Goal: Task Accomplishment & Management: Use online tool/utility

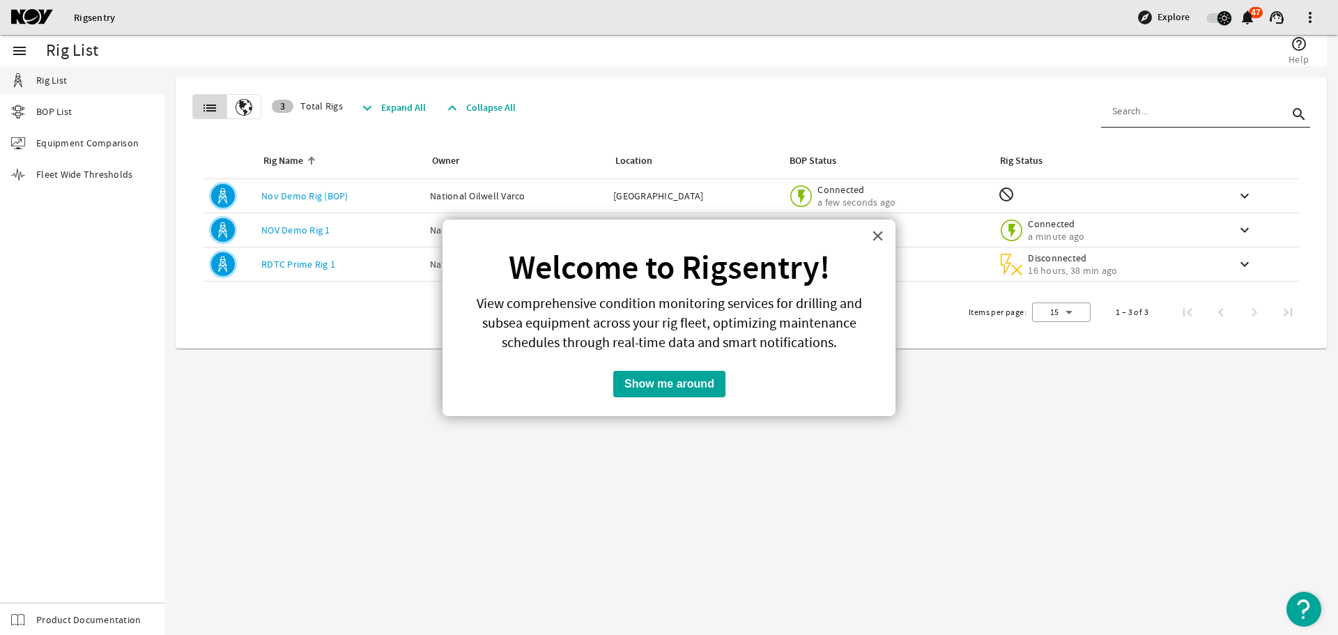
click at [881, 235] on button "×" at bounding box center [877, 235] width 13 height 22
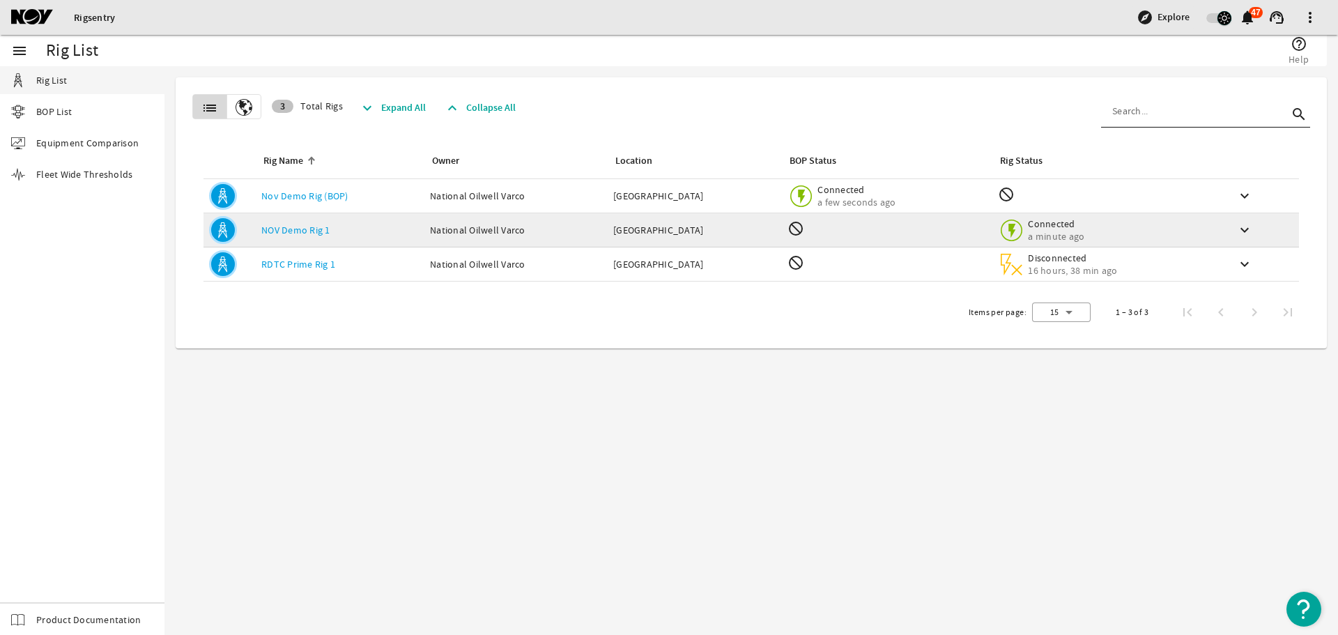
click at [318, 230] on link "NOV Demo Rig 1" at bounding box center [295, 230] width 69 height 13
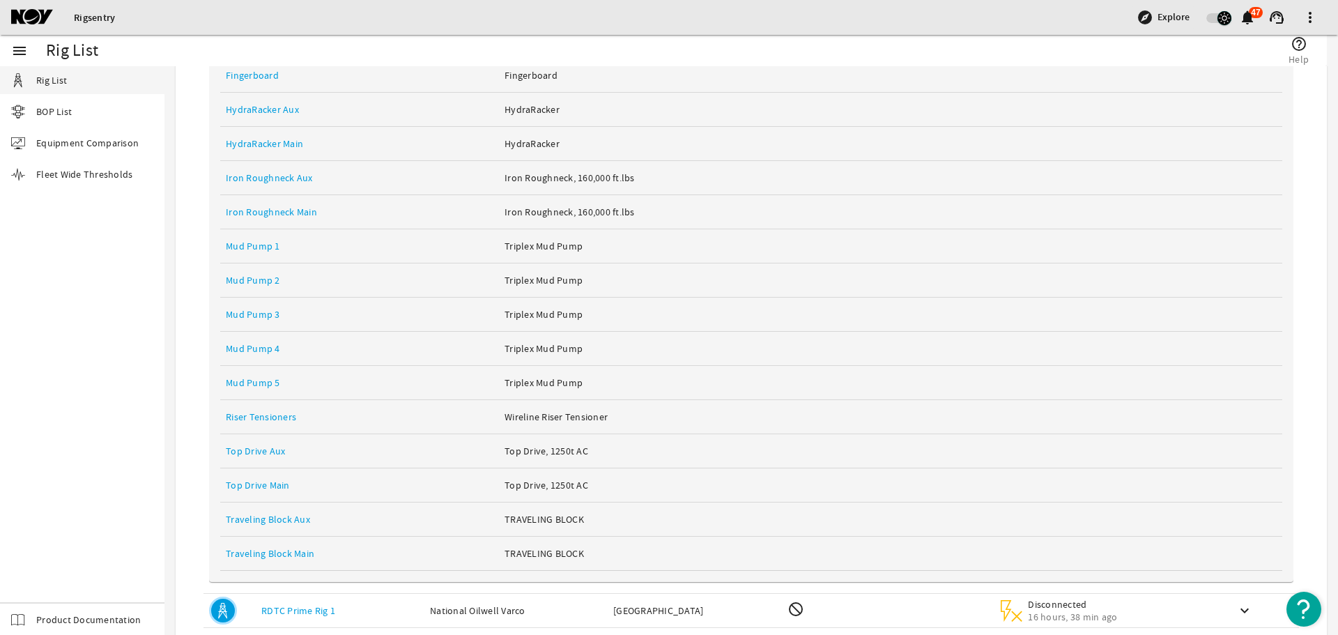
scroll to position [488, 0]
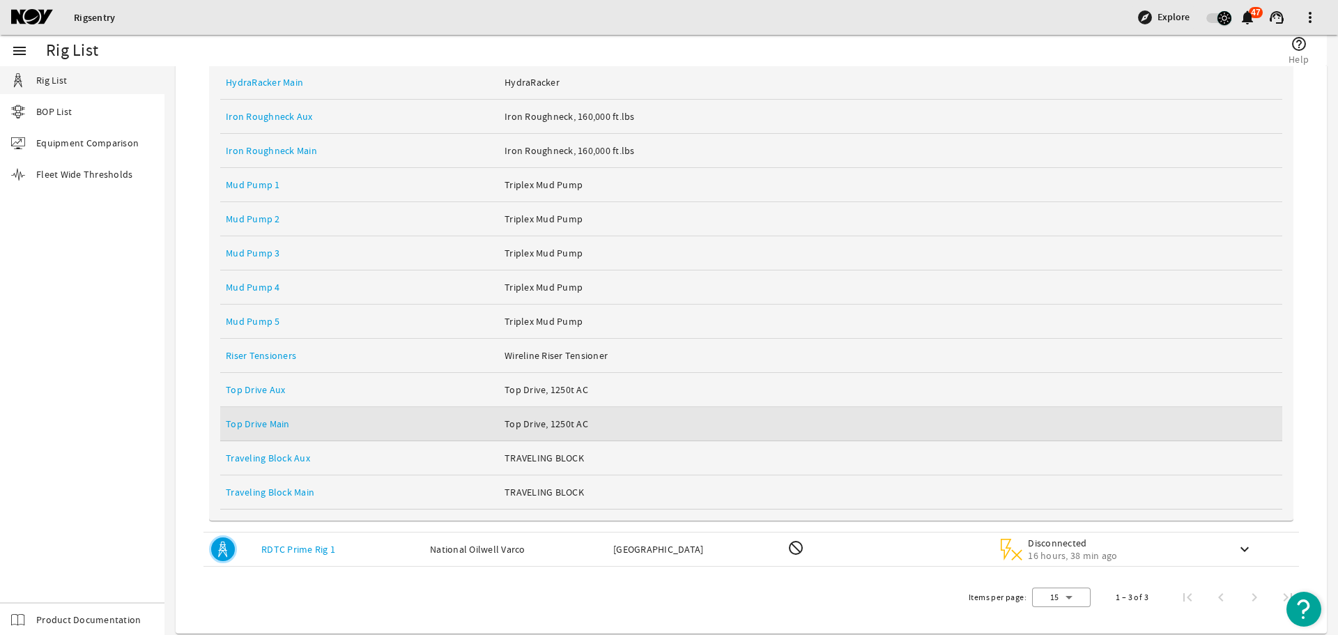
click at [279, 421] on link "Top Drive Main" at bounding box center [258, 423] width 64 height 13
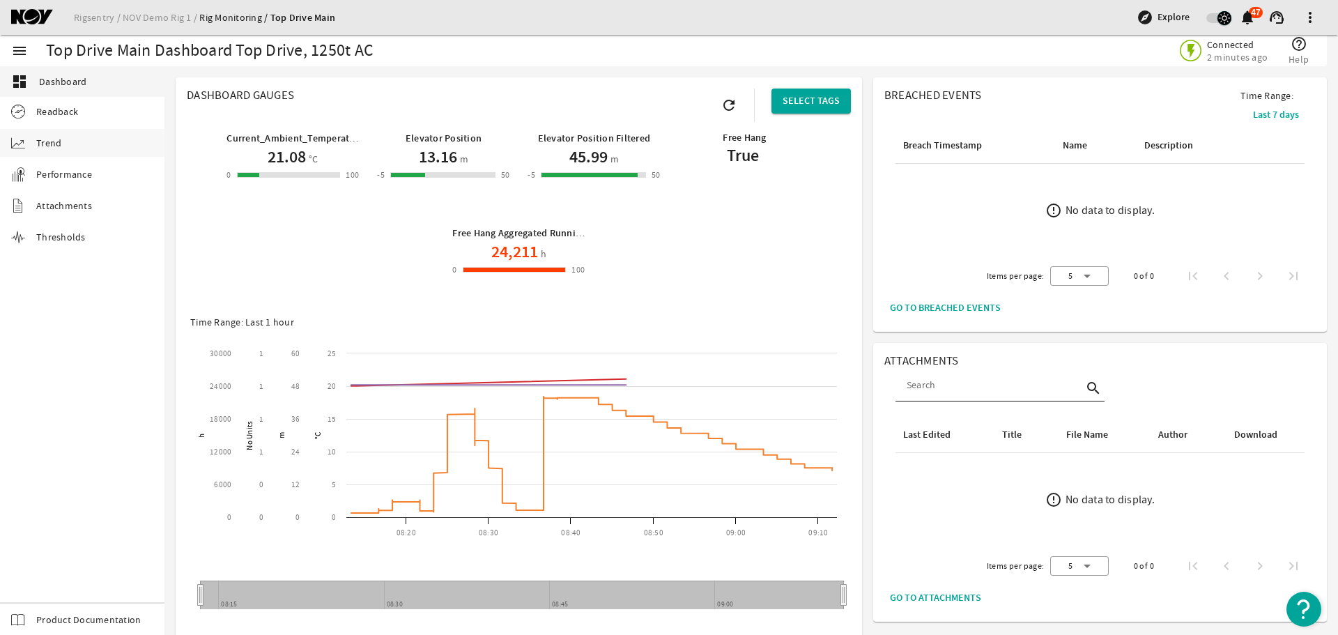
click at [52, 144] on span "Trend" at bounding box center [48, 143] width 25 height 14
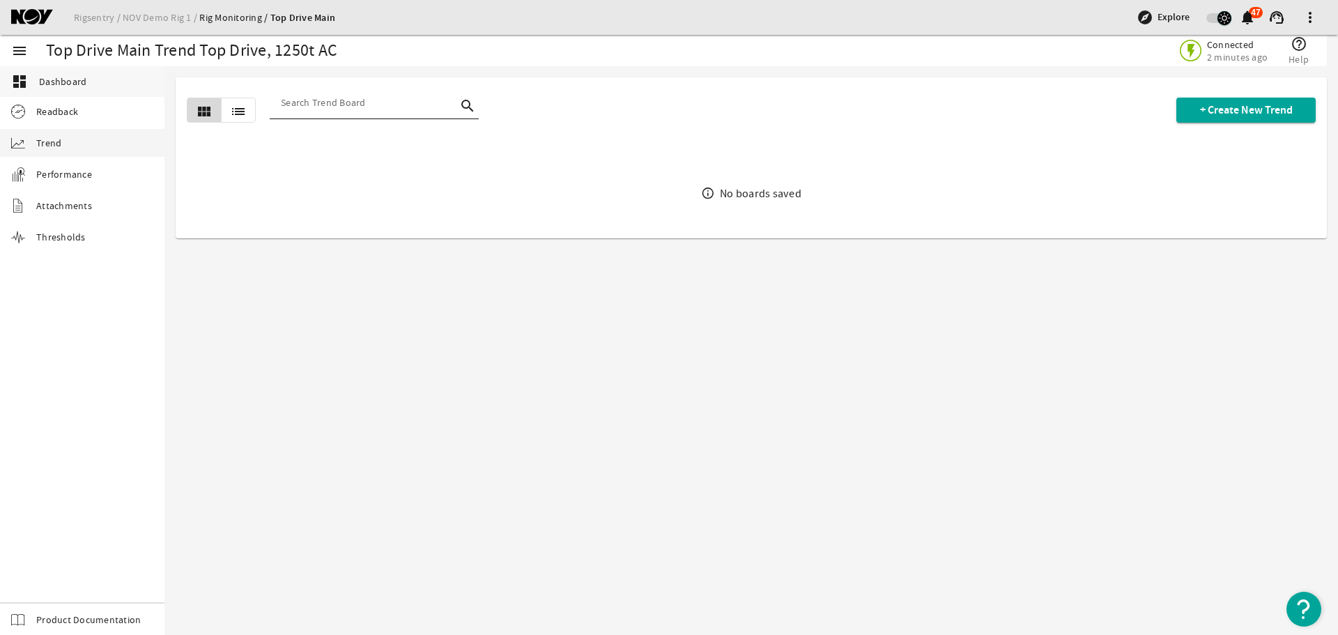
click at [65, 75] on span "Dashboard" at bounding box center [62, 82] width 47 height 14
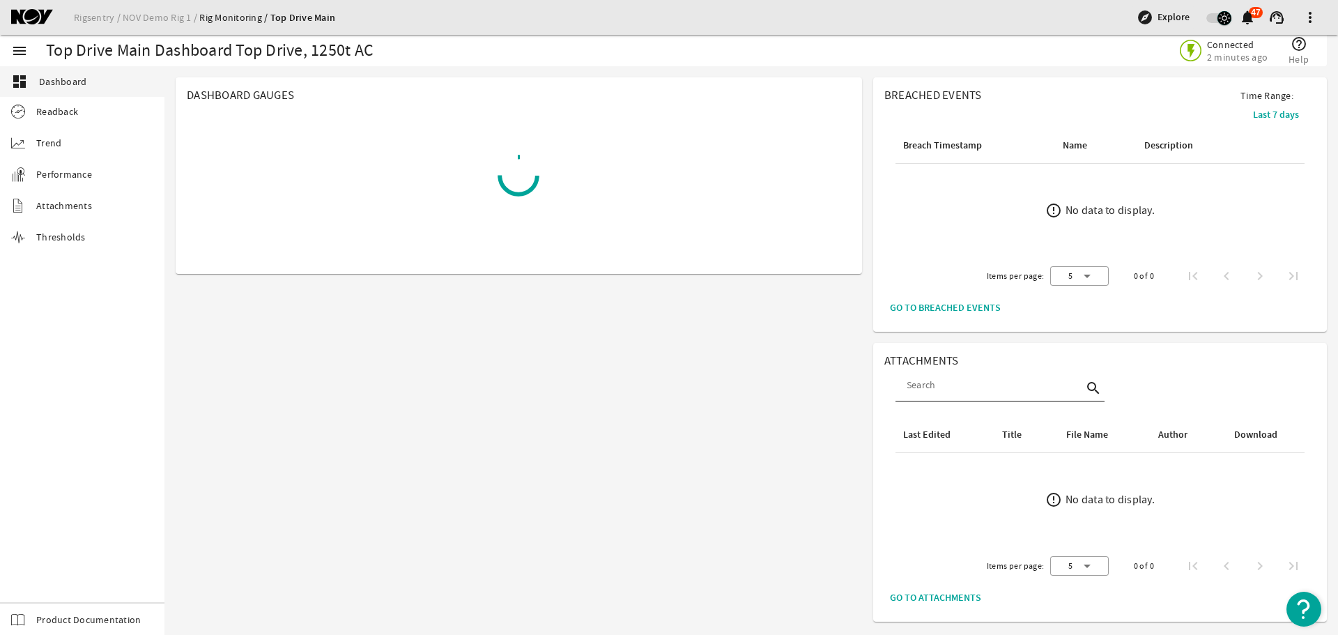
click at [224, 13] on link "Rig Monitoring" at bounding box center [234, 17] width 70 height 13
click at [88, 13] on link "Rigsentry" at bounding box center [98, 17] width 49 height 13
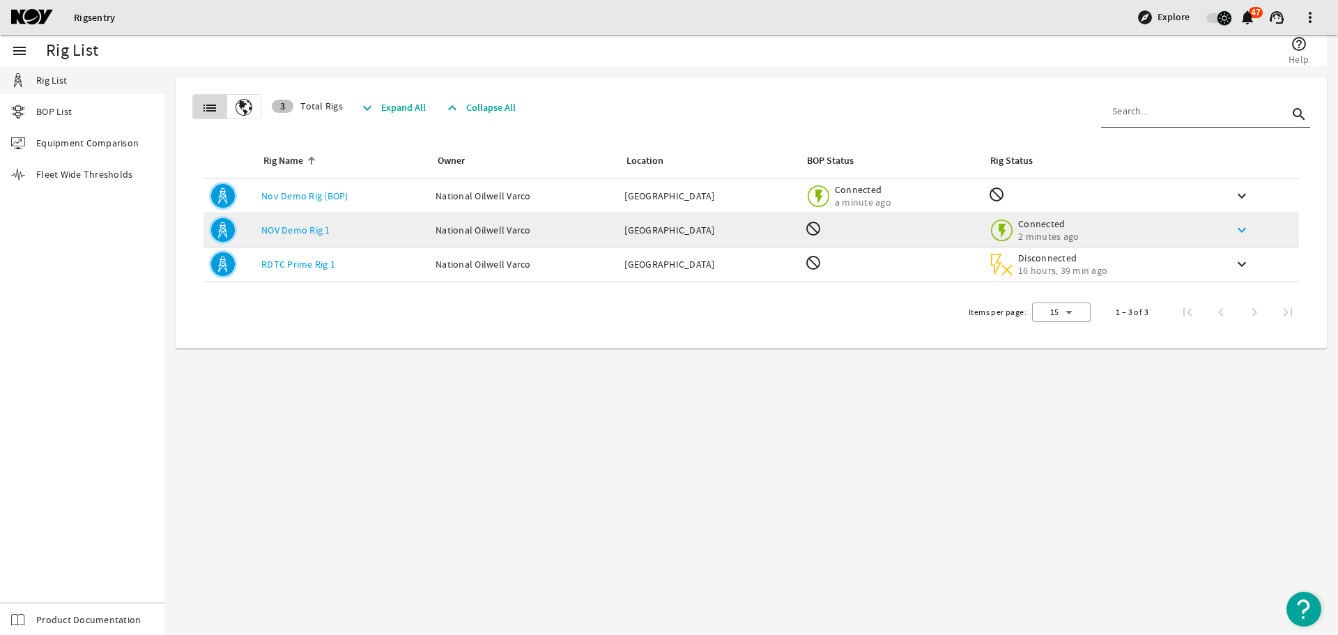
click at [1236, 227] on mat-icon "keyboard_arrow_down" at bounding box center [1242, 230] width 17 height 17
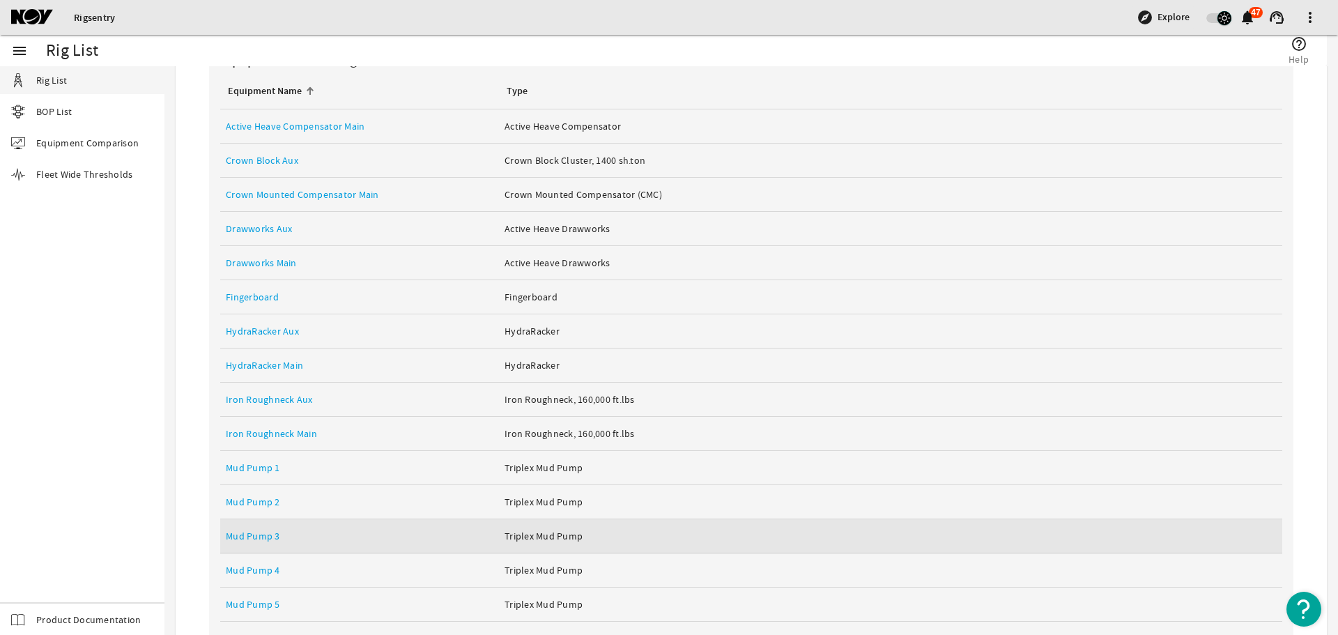
scroll to position [418, 0]
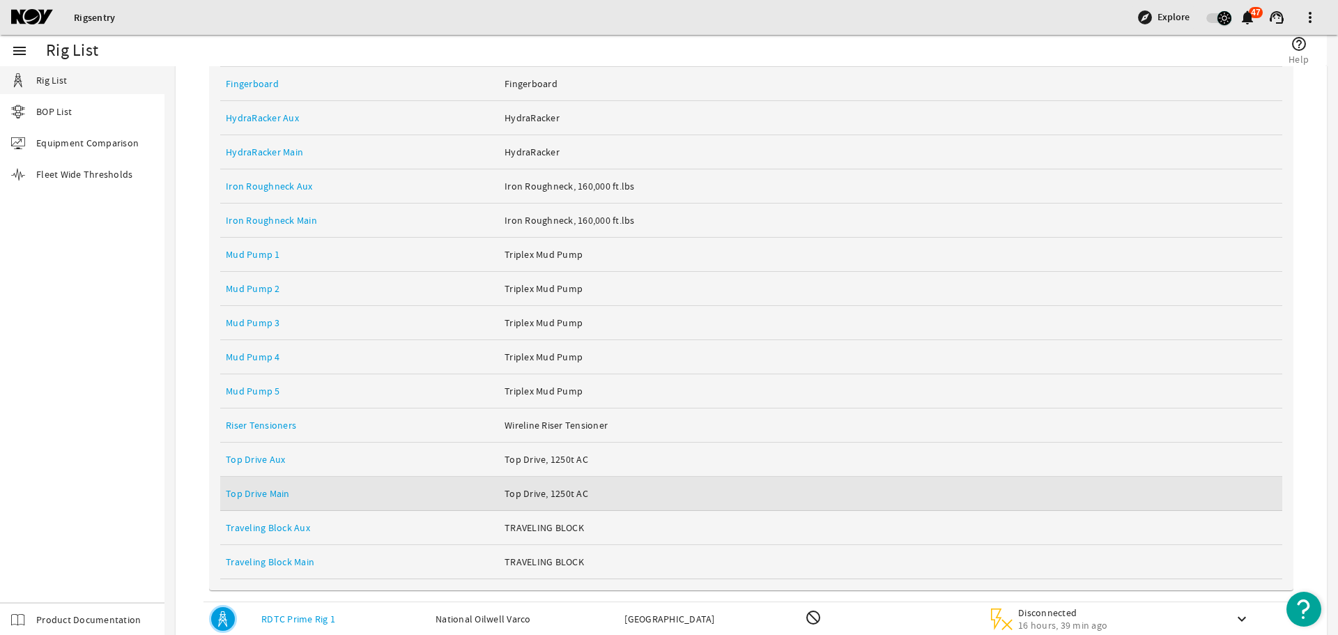
click at [274, 496] on link "Top Drive Main" at bounding box center [258, 493] width 64 height 13
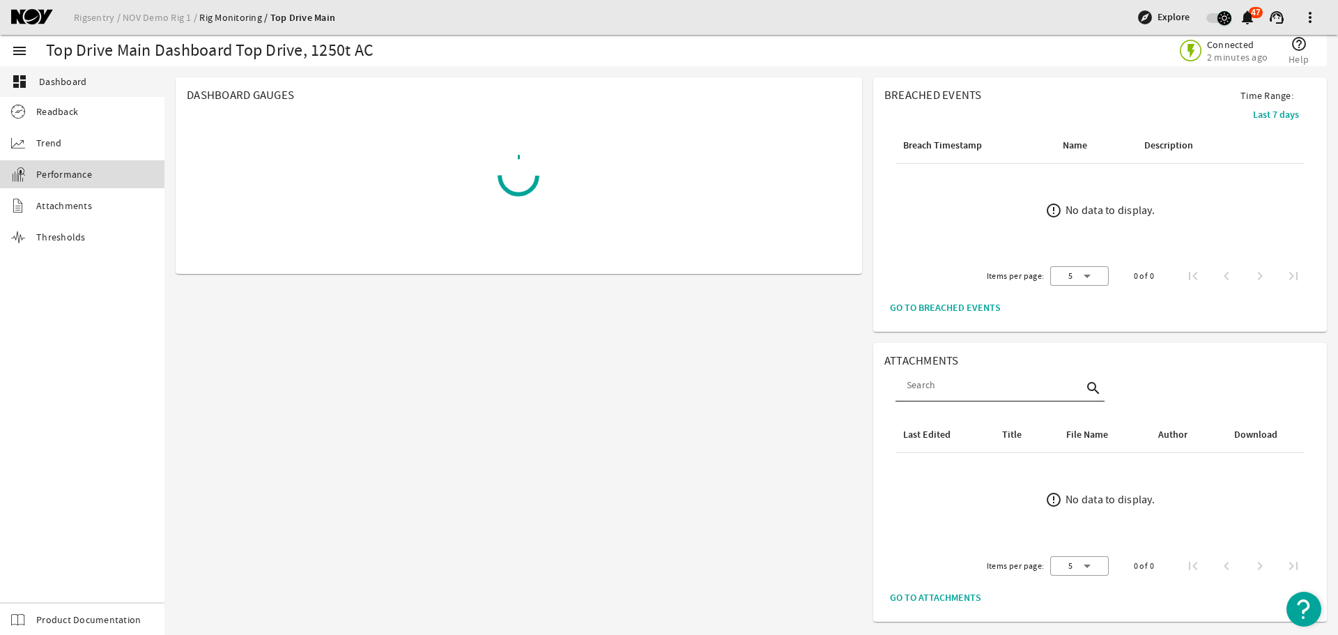
click at [80, 176] on span "Performance" at bounding box center [64, 174] width 56 height 14
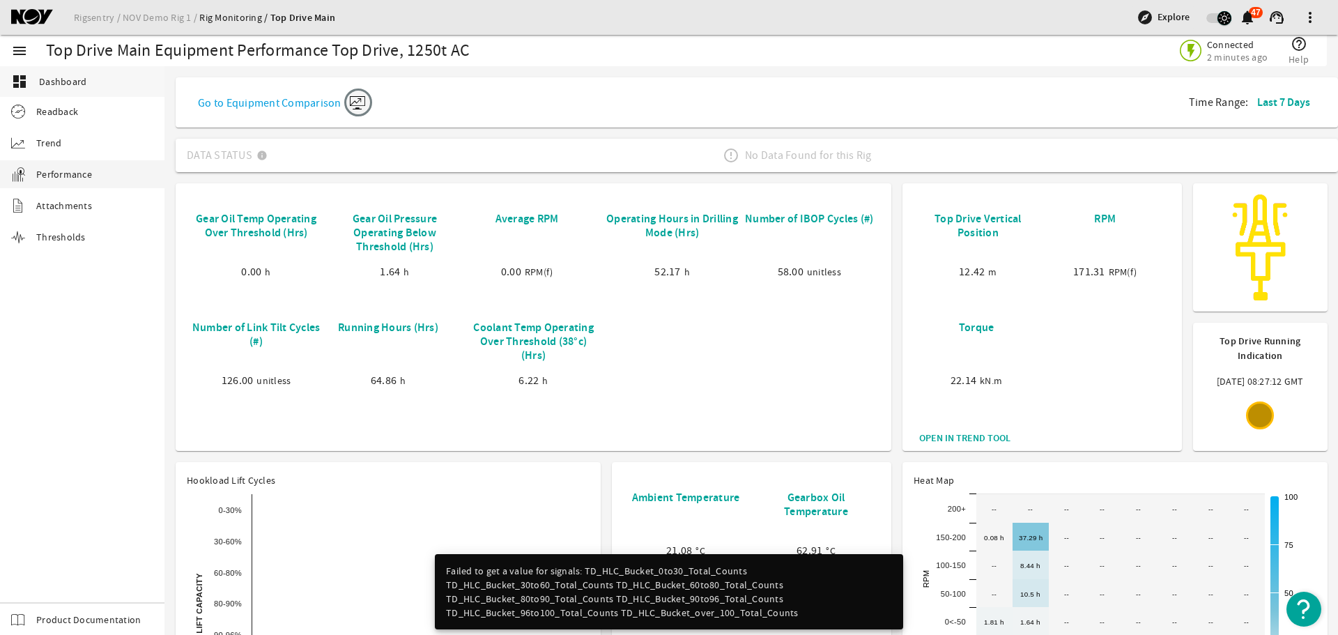
click at [66, 86] on span "Dashboard" at bounding box center [62, 82] width 47 height 14
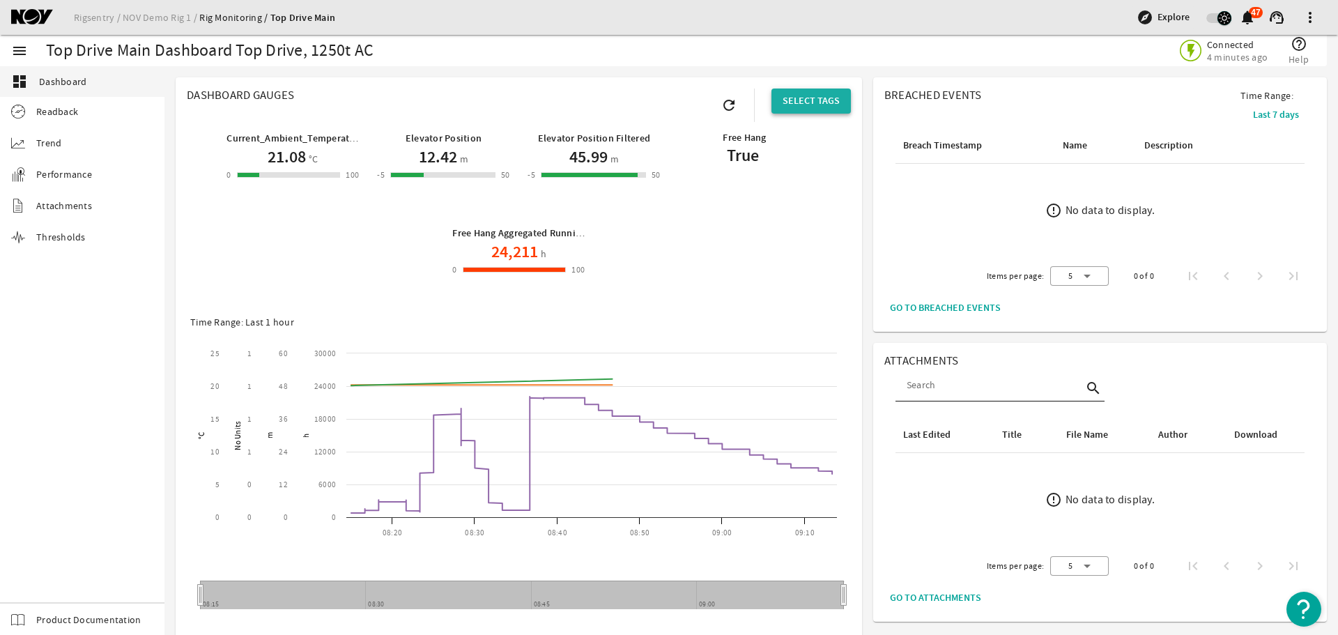
click at [808, 101] on span "SELECT TAGS" at bounding box center [811, 101] width 57 height 14
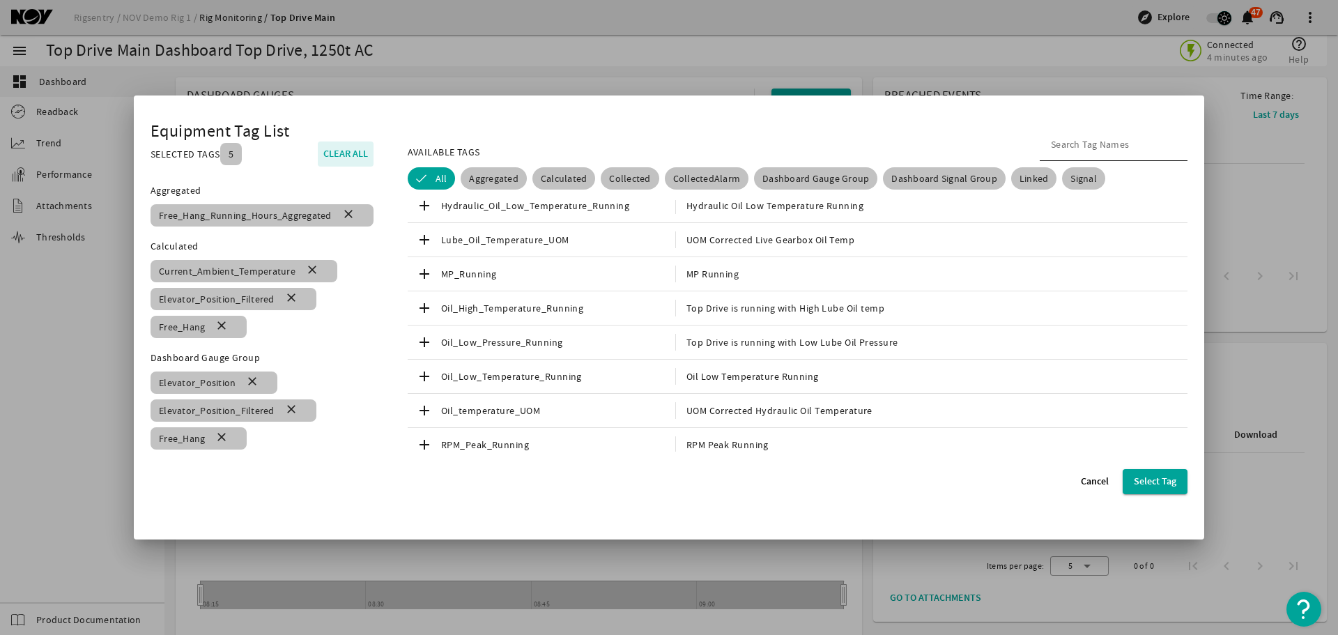
scroll to position [209, 0]
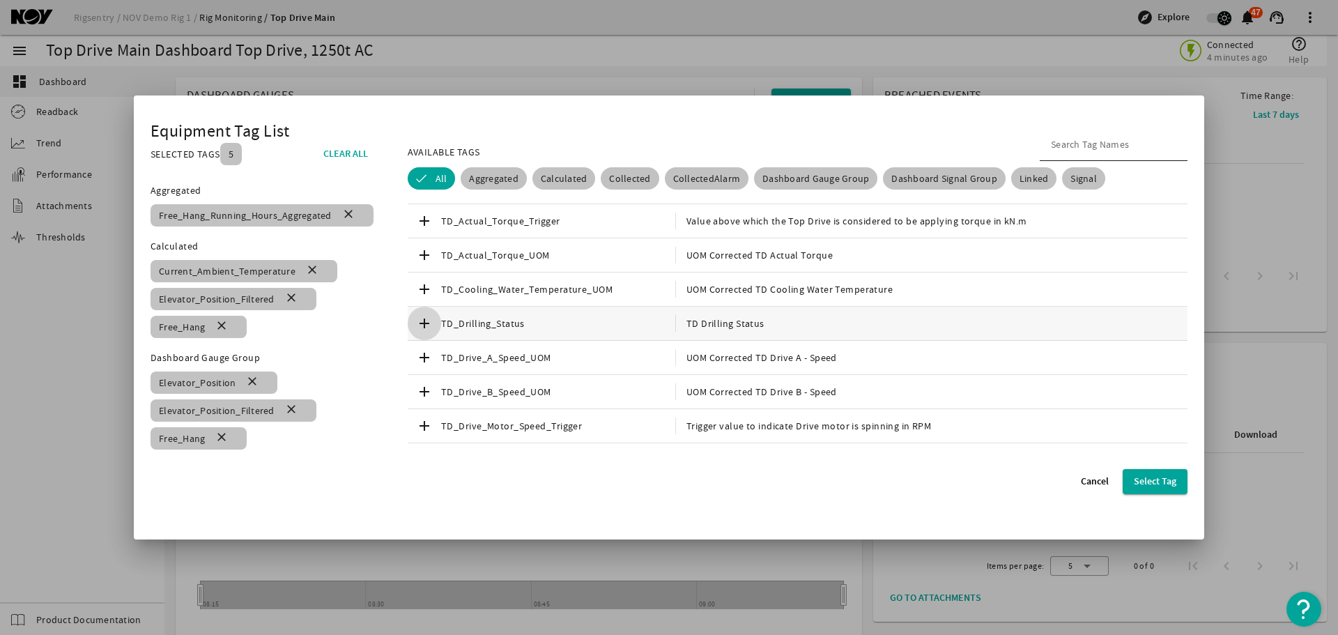
click at [426, 326] on mat-icon "add" at bounding box center [424, 323] width 17 height 17
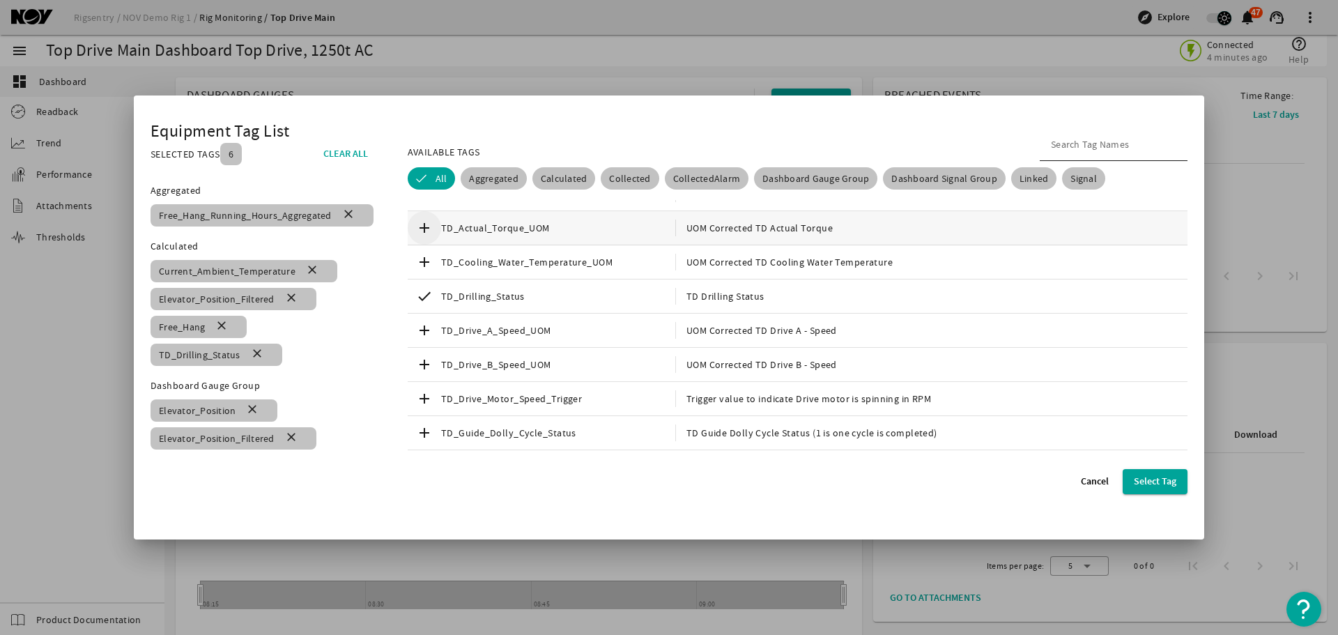
click at [431, 229] on mat-icon "add" at bounding box center [424, 228] width 17 height 17
click at [1162, 487] on span "Select Tag" at bounding box center [1155, 482] width 43 height 14
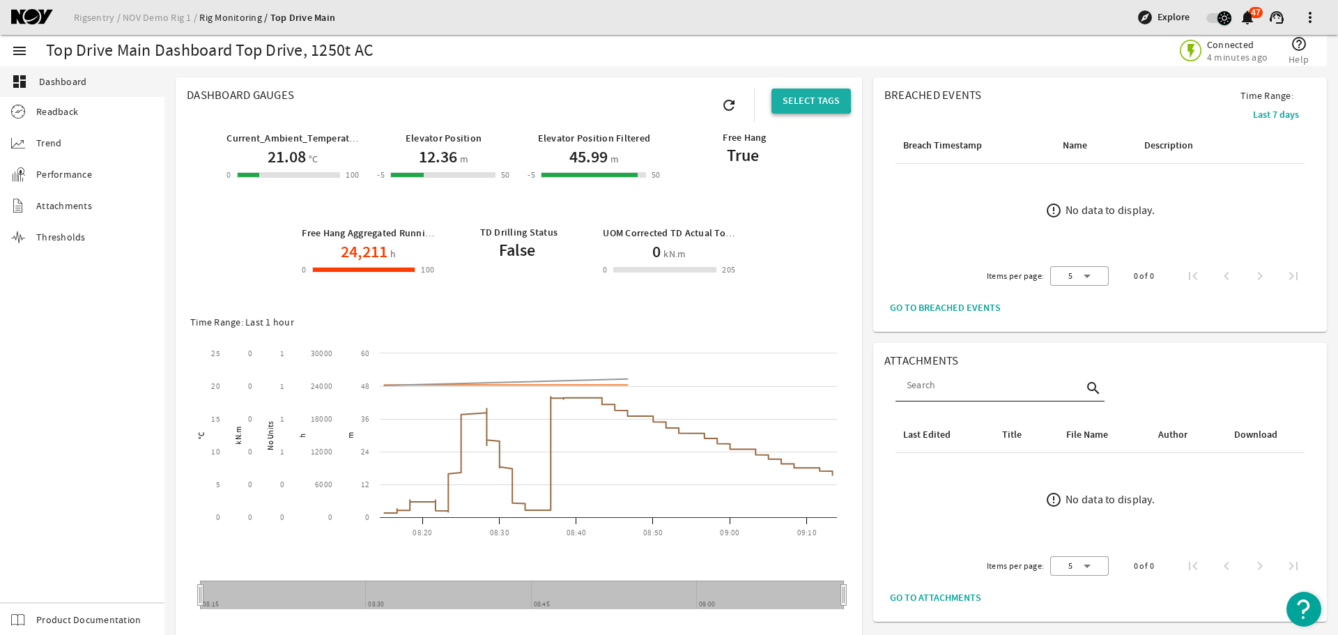
click at [803, 95] on span "SELECT TAGS" at bounding box center [811, 101] width 57 height 14
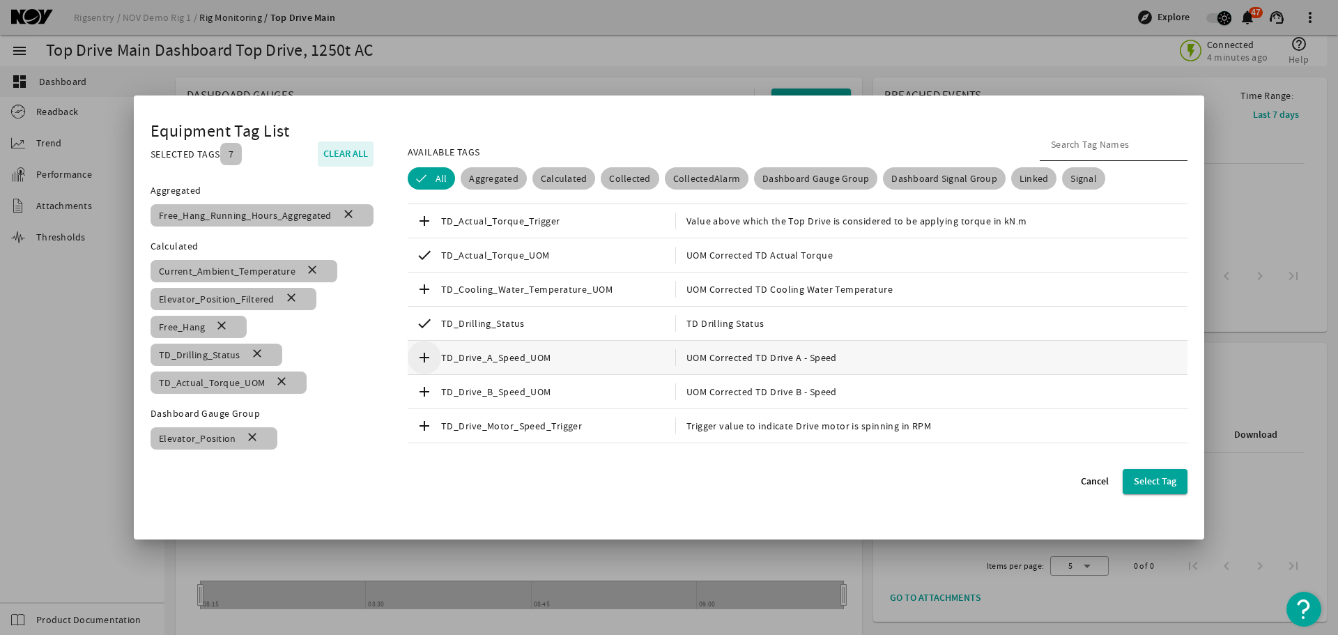
click at [432, 352] on mat-icon "add" at bounding box center [424, 357] width 17 height 17
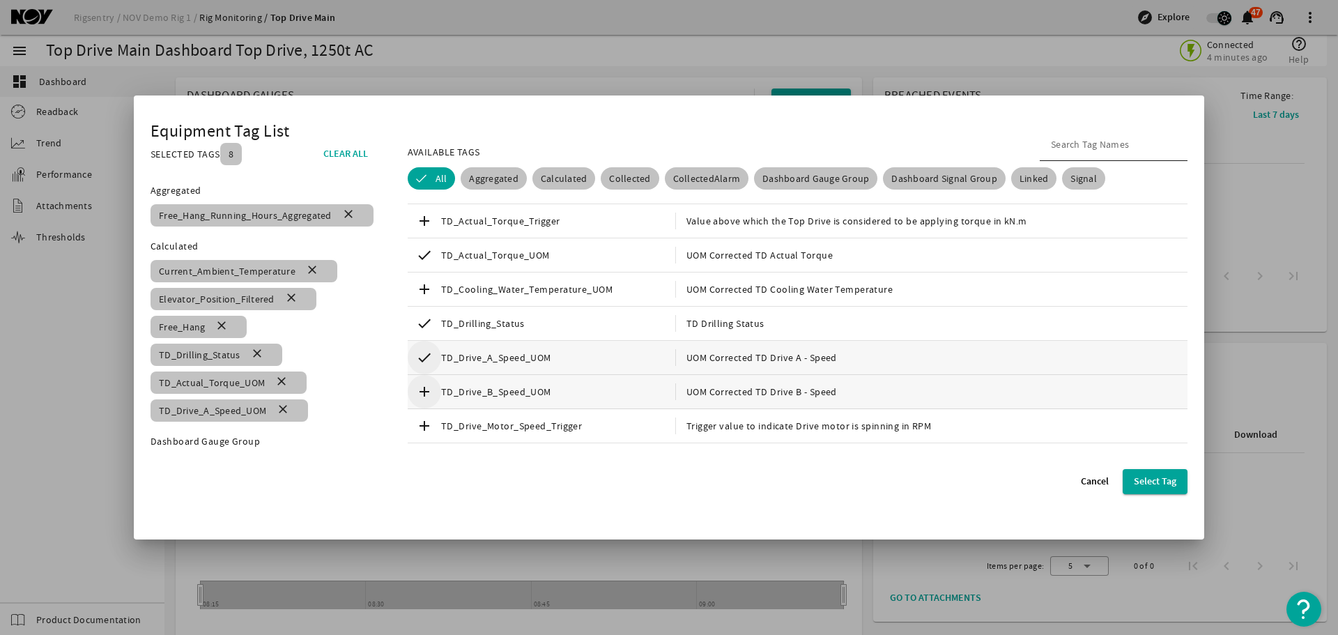
click at [433, 389] on mat-icon "add" at bounding box center [424, 391] width 17 height 17
click at [429, 220] on mat-icon "add" at bounding box center [424, 221] width 17 height 17
click at [1154, 485] on span "Select Tag" at bounding box center [1155, 482] width 43 height 14
